Goal: Transaction & Acquisition: Purchase product/service

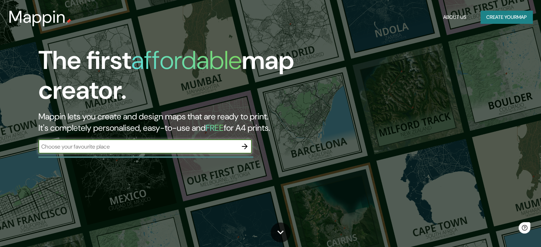
click at [246, 145] on icon "button" at bounding box center [245, 146] width 9 height 9
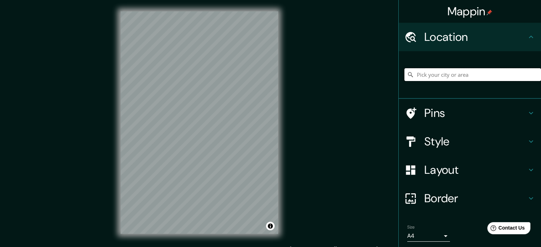
click at [465, 80] on input "Pick your city or area" at bounding box center [473, 74] width 137 height 13
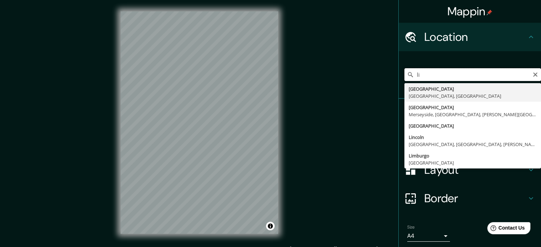
type input "l"
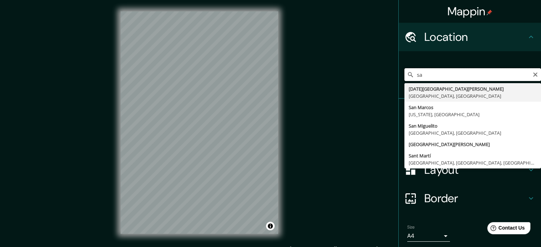
type input "s"
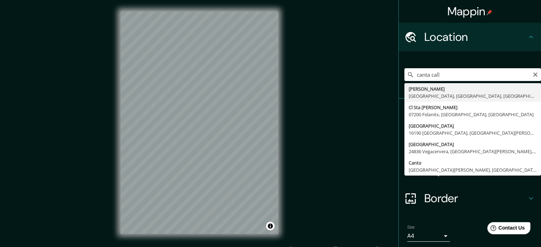
type input "[PERSON_NAME], [GEOGRAPHIC_DATA], [GEOGRAPHIC_DATA], [GEOGRAPHIC_DATA]"
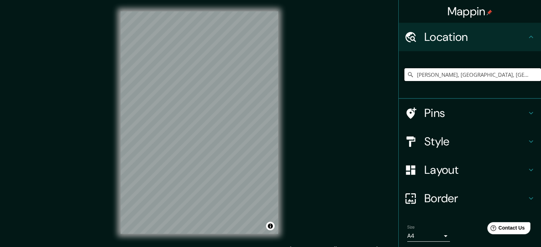
scroll to position [24, 0]
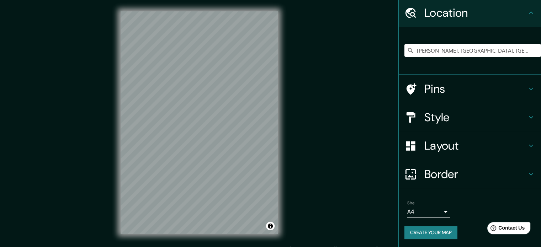
click at [443, 108] on div "Style" at bounding box center [470, 117] width 142 height 28
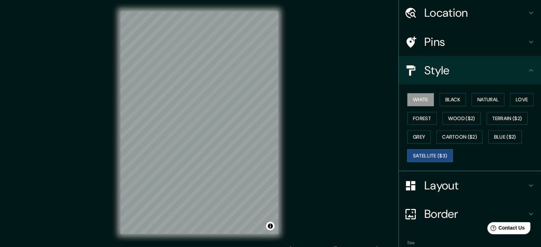
click at [431, 158] on button "Satellite ($3)" at bounding box center [431, 156] width 46 height 13
click at [421, 91] on div "White Black Natural Love Forest Wood ($2) Terrain ($2) Grey Cartoon ($2) Blue (…" at bounding box center [473, 127] width 137 height 75
click at [419, 97] on button "White" at bounding box center [421, 99] width 27 height 13
click at [452, 101] on button "Black" at bounding box center [453, 99] width 27 height 13
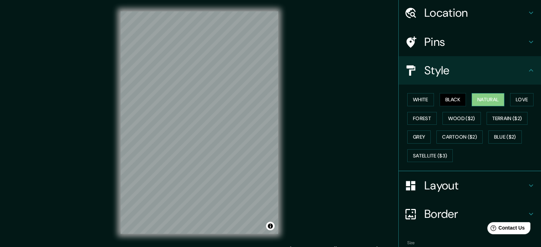
click at [475, 103] on button "Natural" at bounding box center [488, 99] width 33 height 13
click at [514, 94] on button "Love" at bounding box center [521, 99] width 23 height 13
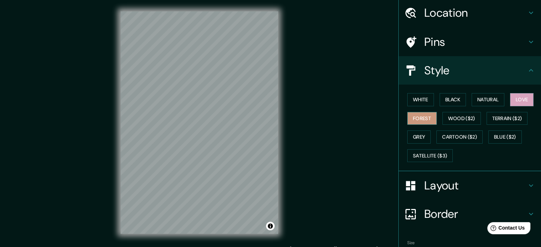
click at [413, 116] on button "Forest" at bounding box center [423, 118] width 30 height 13
click at [446, 119] on button "Wood ($2)" at bounding box center [462, 118] width 38 height 13
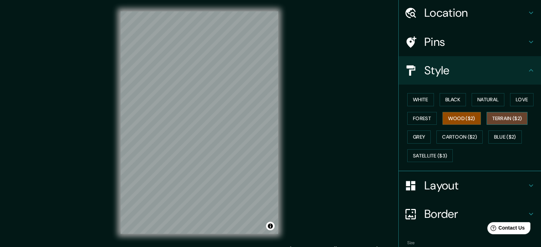
click at [504, 116] on button "Terrain ($2)" at bounding box center [507, 118] width 41 height 13
click at [413, 138] on button "Grey" at bounding box center [419, 137] width 23 height 13
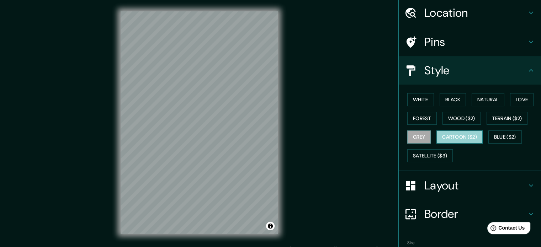
click at [464, 134] on button "Cartoon ($2)" at bounding box center [460, 137] width 46 height 13
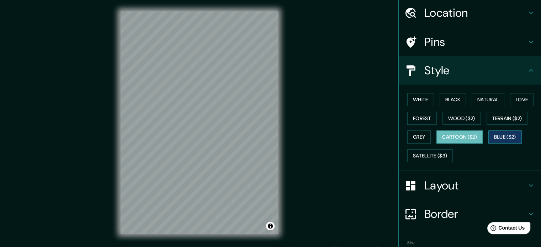
click at [513, 135] on button "Blue ($2)" at bounding box center [505, 137] width 33 height 13
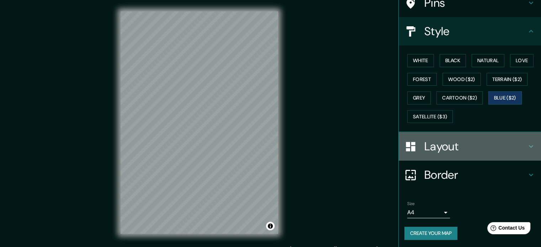
click at [426, 152] on h4 "Layout" at bounding box center [476, 147] width 103 height 14
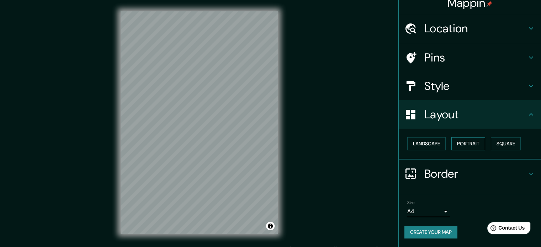
scroll to position [8, 0]
click at [471, 141] on button "Portrait" at bounding box center [469, 144] width 34 height 13
click at [494, 146] on button "Square" at bounding box center [506, 144] width 30 height 13
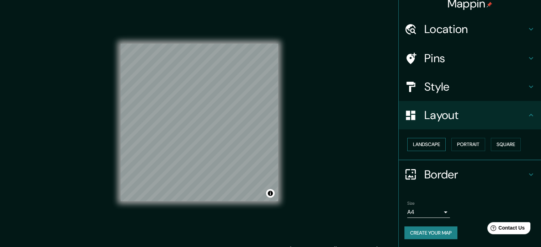
click at [408, 143] on button "Landscape" at bounding box center [427, 144] width 38 height 13
